Goal: Transaction & Acquisition: Purchase product/service

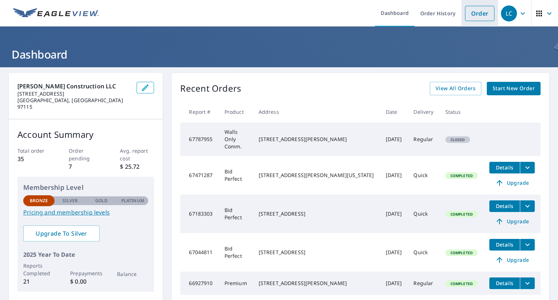
click at [470, 16] on link "Order" at bounding box center [479, 13] width 29 height 15
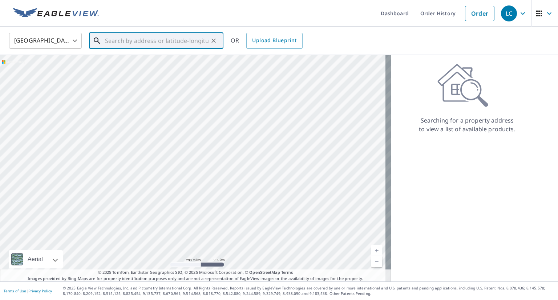
click at [156, 40] on input "text" at bounding box center [156, 40] width 103 height 20
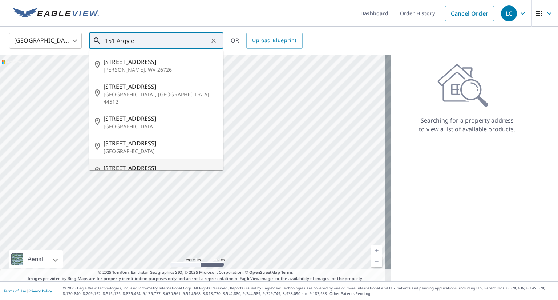
click at [125, 163] on span "[STREET_ADDRESS]" at bounding box center [160, 167] width 114 height 9
type input "[STREET_ADDRESS]"
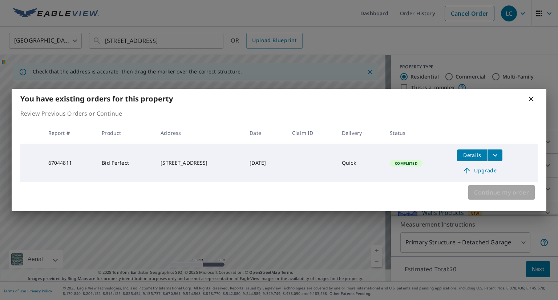
click at [487, 190] on span "Continue my order" at bounding box center [501, 192] width 55 height 10
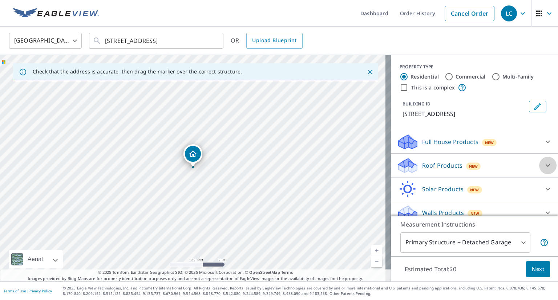
click at [545, 165] on icon at bounding box center [547, 165] width 4 height 3
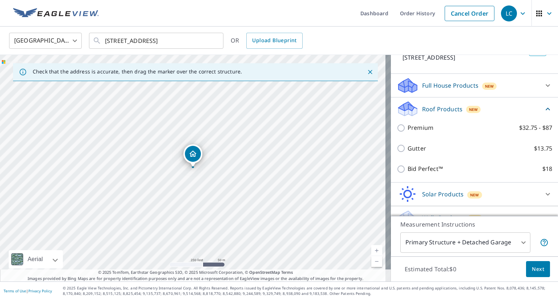
scroll to position [58, 0]
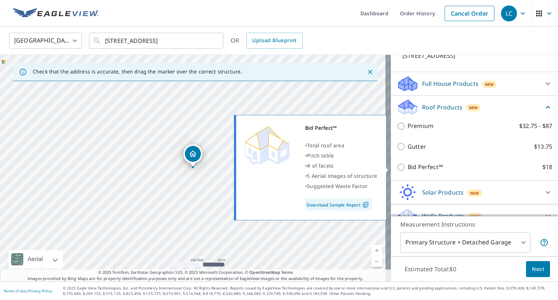
click at [396, 168] on input "Bid Perfect™ $18" at bounding box center [401, 167] width 11 height 9
checkbox input "true"
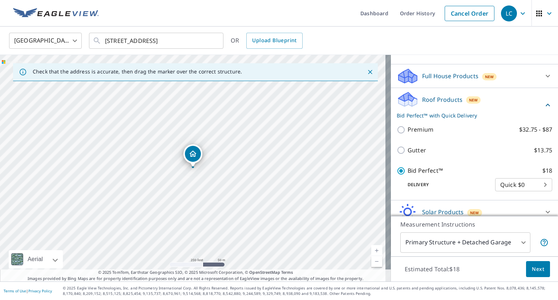
scroll to position [73, 0]
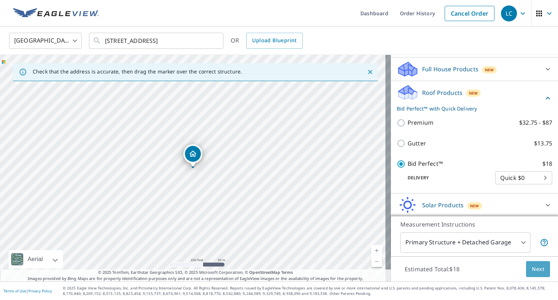
click at [532, 268] on span "Next" at bounding box center [538, 268] width 12 height 9
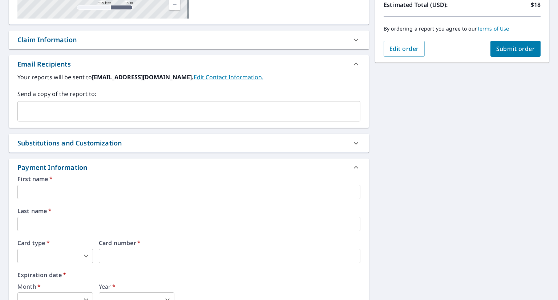
scroll to position [194, 0]
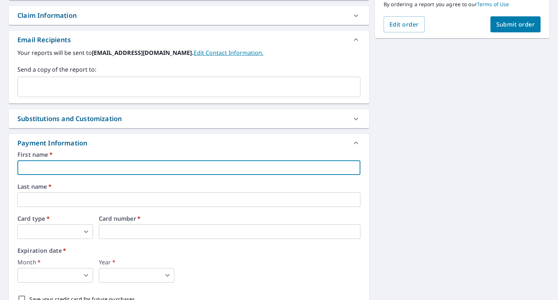
click at [110, 166] on input "text" at bounding box center [188, 167] width 343 height 15
type input "[PERSON_NAME]"
type input "[EMAIL_ADDRESS][DOMAIN_NAME]"
type input "[PERSON_NAME]"
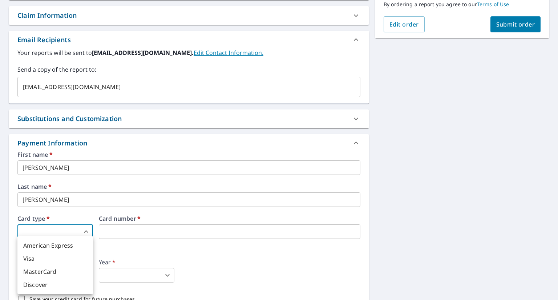
click at [84, 232] on body "LC LC Dashboard Order History Cancel Order LC Dashboard / Finalize Order Finali…" at bounding box center [279, 150] width 558 height 300
click at [50, 256] on li "Visa" at bounding box center [55, 258] width 76 height 13
type input "2"
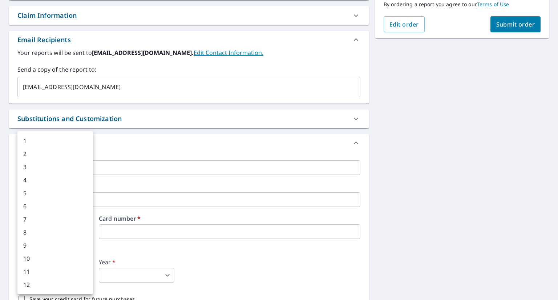
click at [86, 274] on body "LC LC Dashboard Order History Cancel Order LC Dashboard / Finalize Order Finali…" at bounding box center [279, 150] width 558 height 300
click at [46, 219] on li "7" at bounding box center [55, 218] width 76 height 13
type input "7"
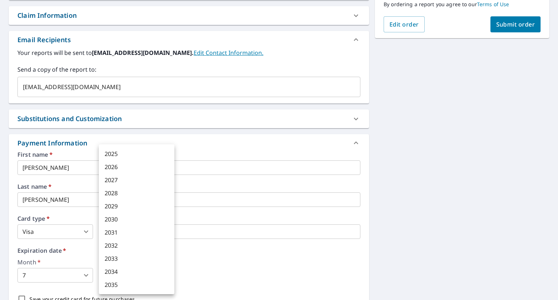
click at [167, 273] on body "LC LC Dashboard Order History Cancel Order LC Dashboard / Finalize Order Finali…" at bounding box center [279, 150] width 558 height 300
click at [128, 170] on li "2026" at bounding box center [137, 166] width 76 height 13
type input "2026"
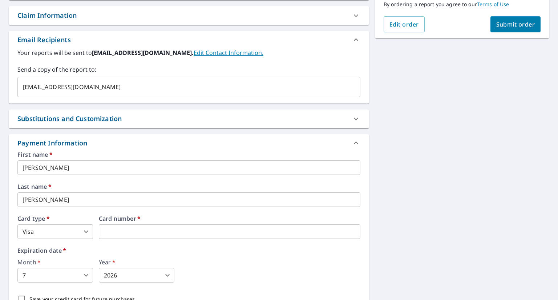
click at [227, 270] on div "Month   * 7 7 ​ Year   * 2026 2026 ​" at bounding box center [188, 270] width 343 height 23
click at [512, 23] on span "Submit order" at bounding box center [515, 24] width 39 height 8
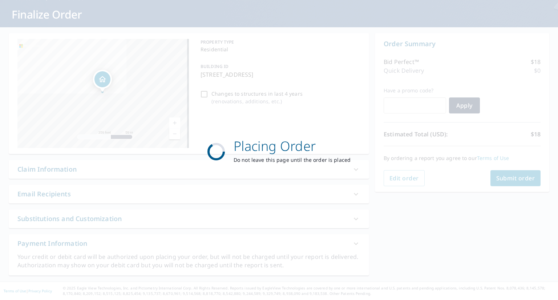
scroll to position [39, 0]
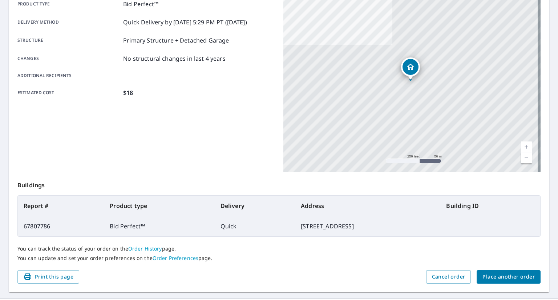
scroll to position [127, 0]
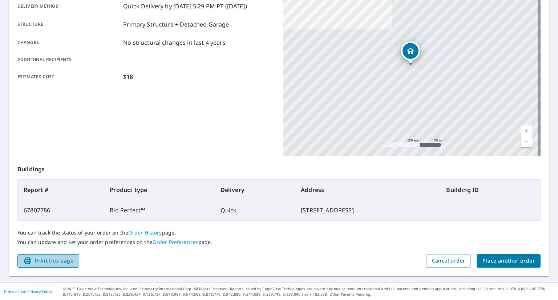
click at [54, 261] on span "Print this page" at bounding box center [48, 260] width 50 height 9
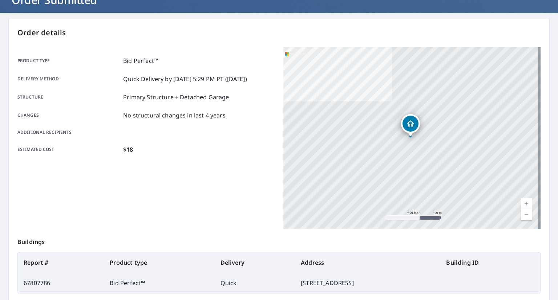
scroll to position [0, 0]
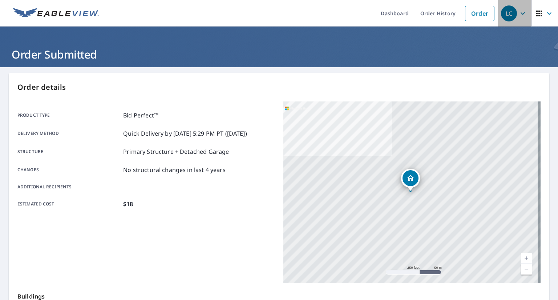
click at [518, 13] on icon "button" at bounding box center [522, 13] width 9 height 9
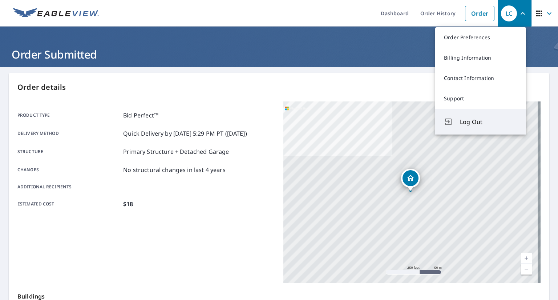
click at [469, 121] on span "Log Out" at bounding box center [488, 121] width 57 height 9
